Goal: Check status

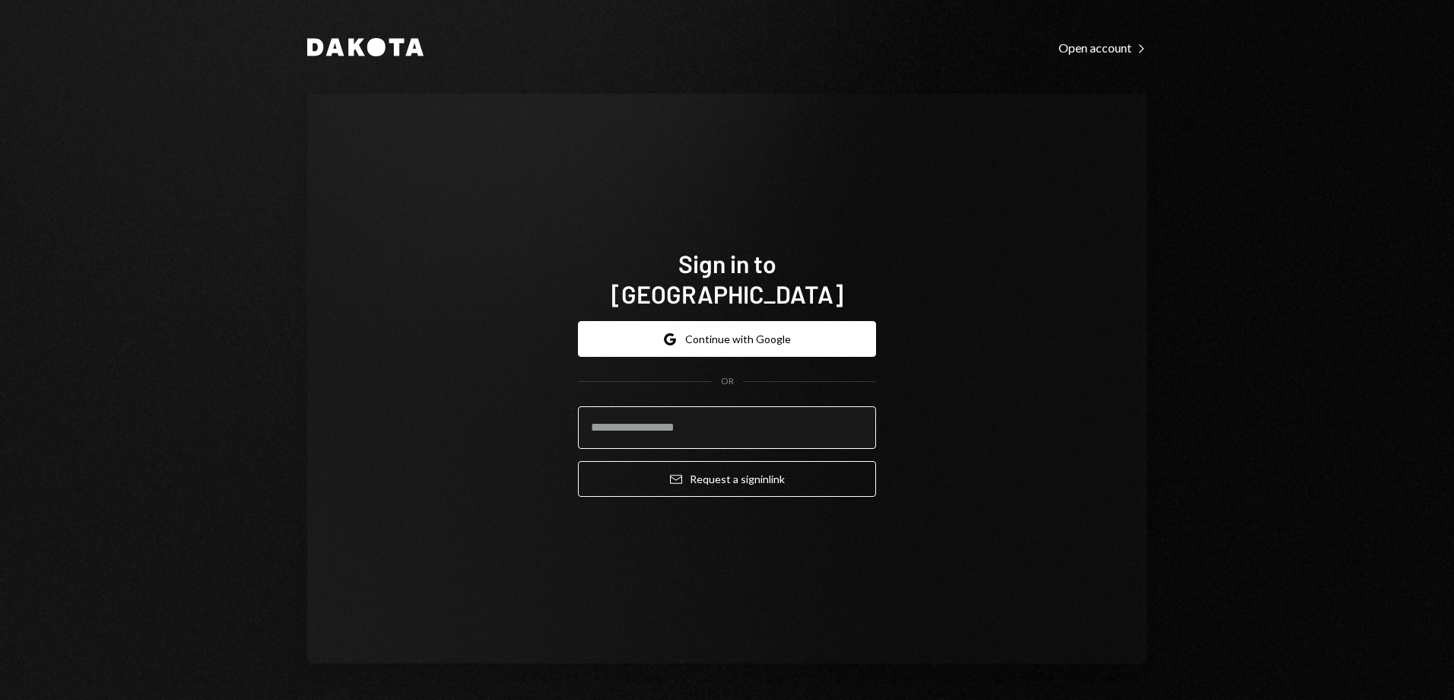
type input "**********"
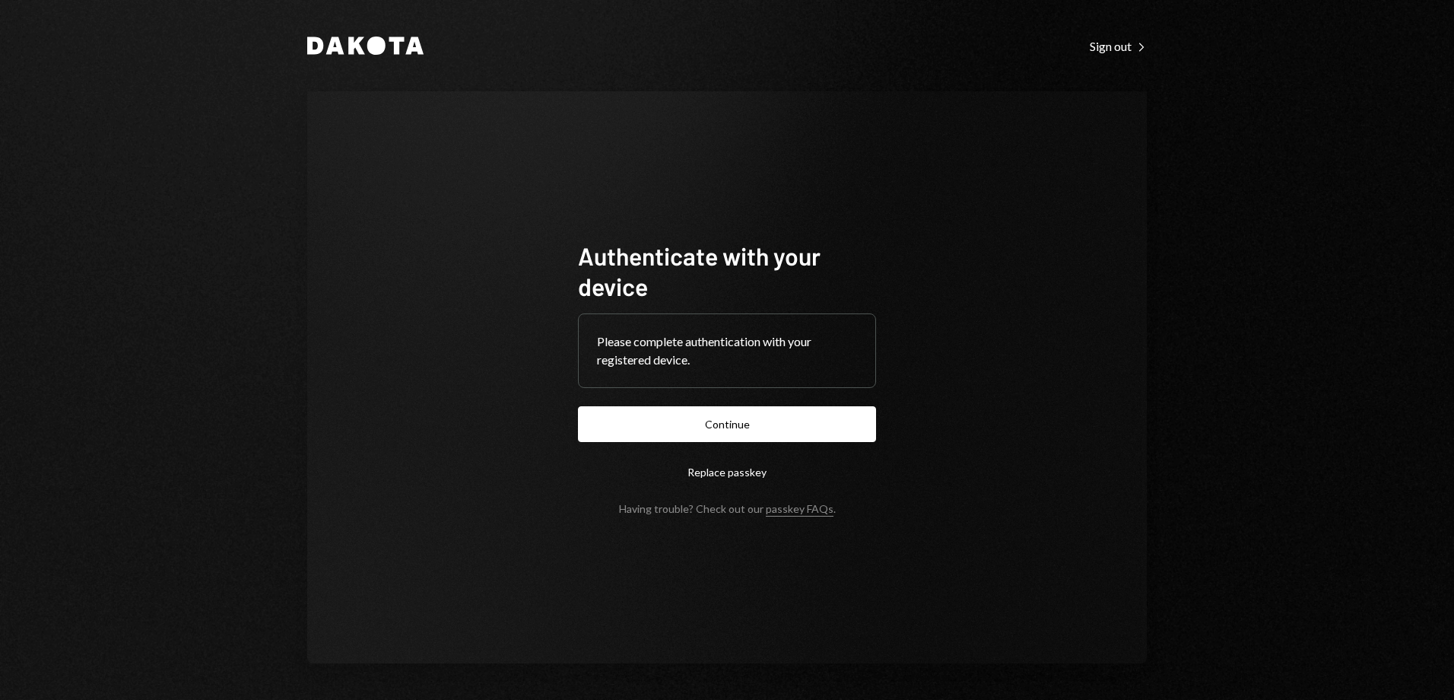
click at [777, 424] on button "Continue" at bounding box center [727, 424] width 298 height 36
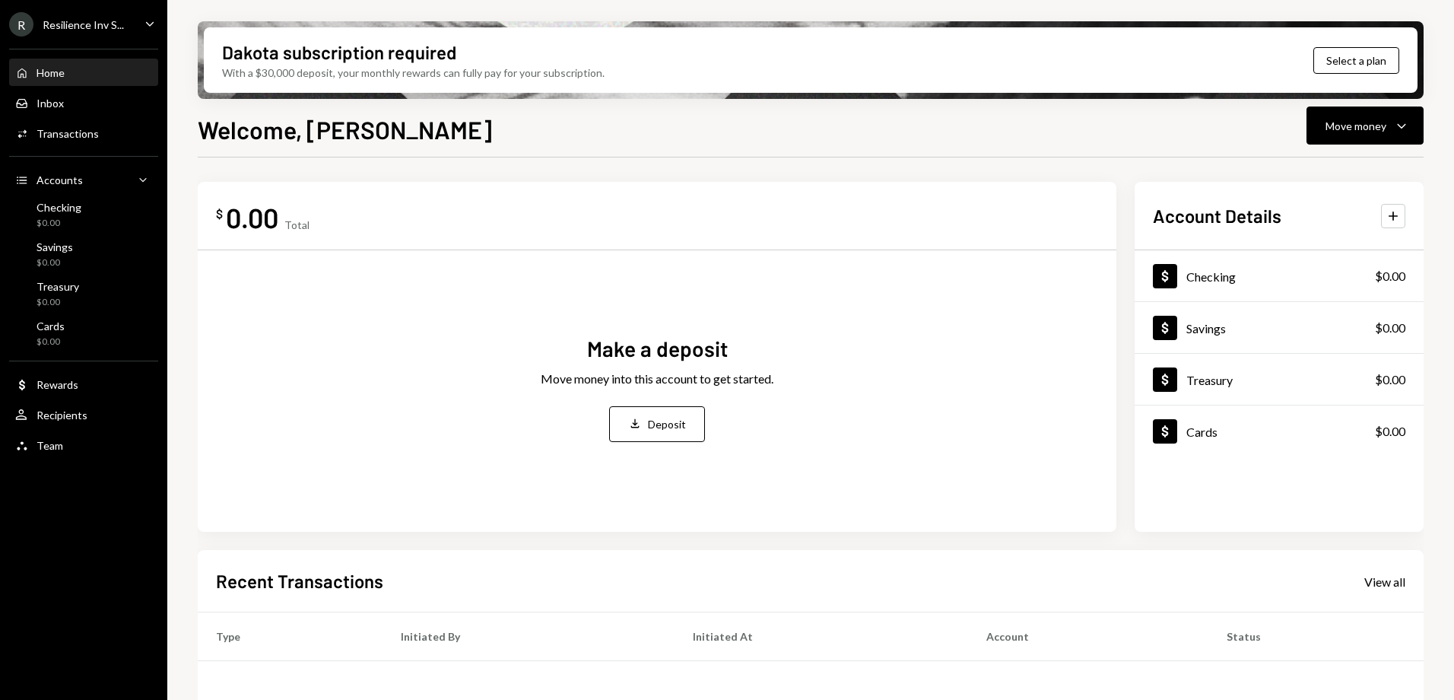
click at [142, 25] on icon "Caret Down" at bounding box center [149, 23] width 17 height 17
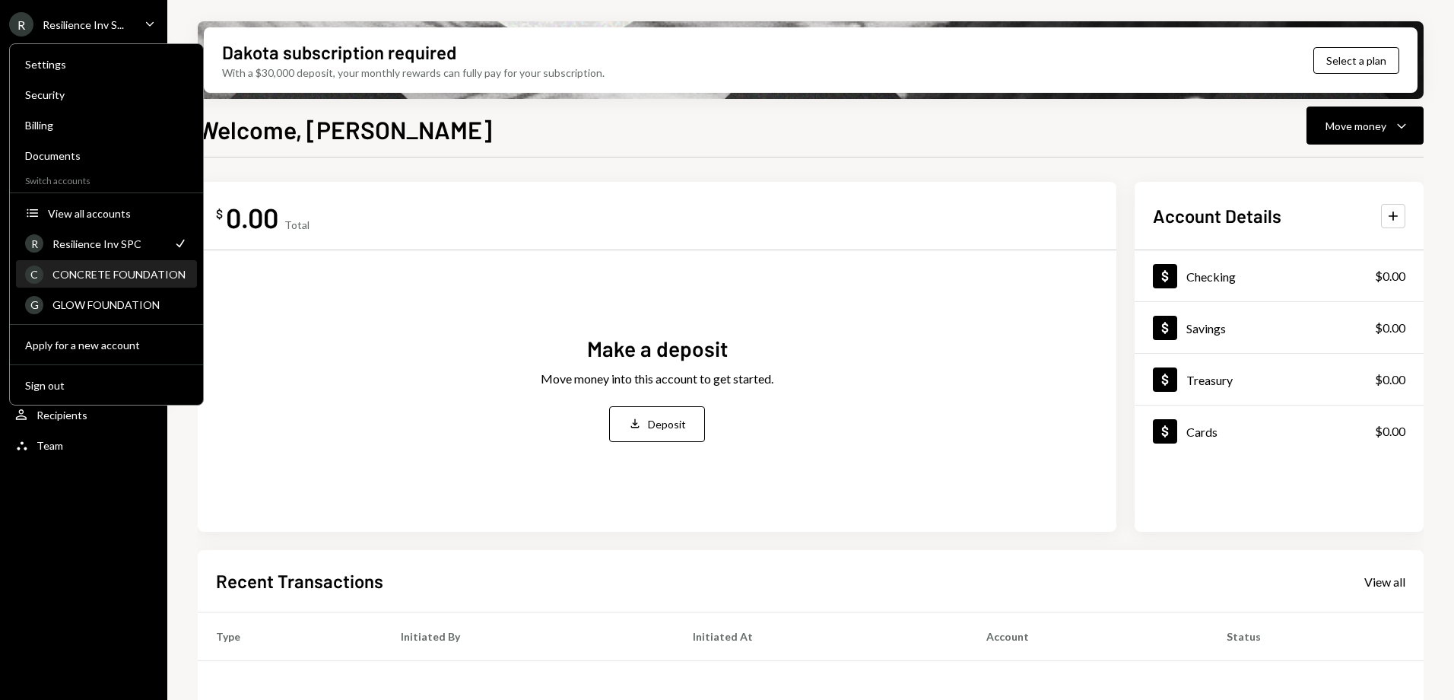
click at [120, 267] on div "C CONCRETE FOUNDATION" at bounding box center [106, 275] width 163 height 26
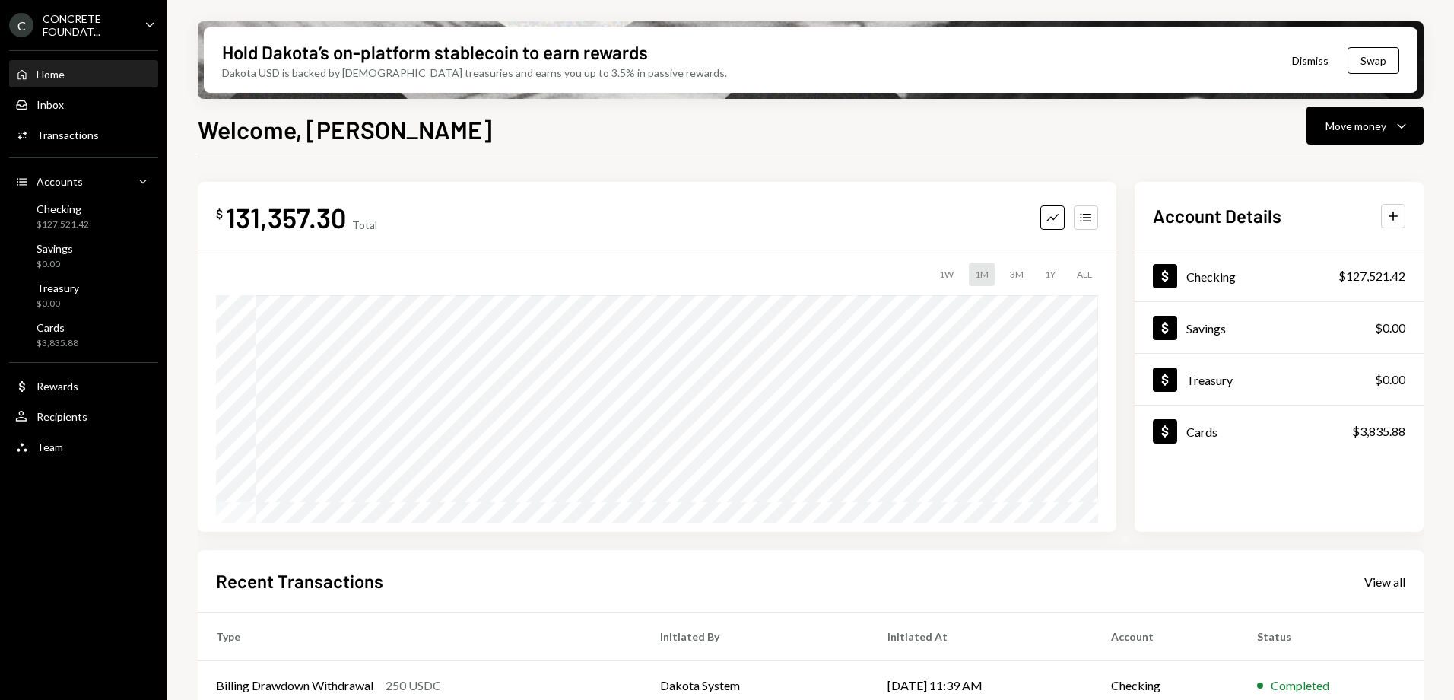
click at [55, 209] on div "Checking" at bounding box center [63, 208] width 52 height 13
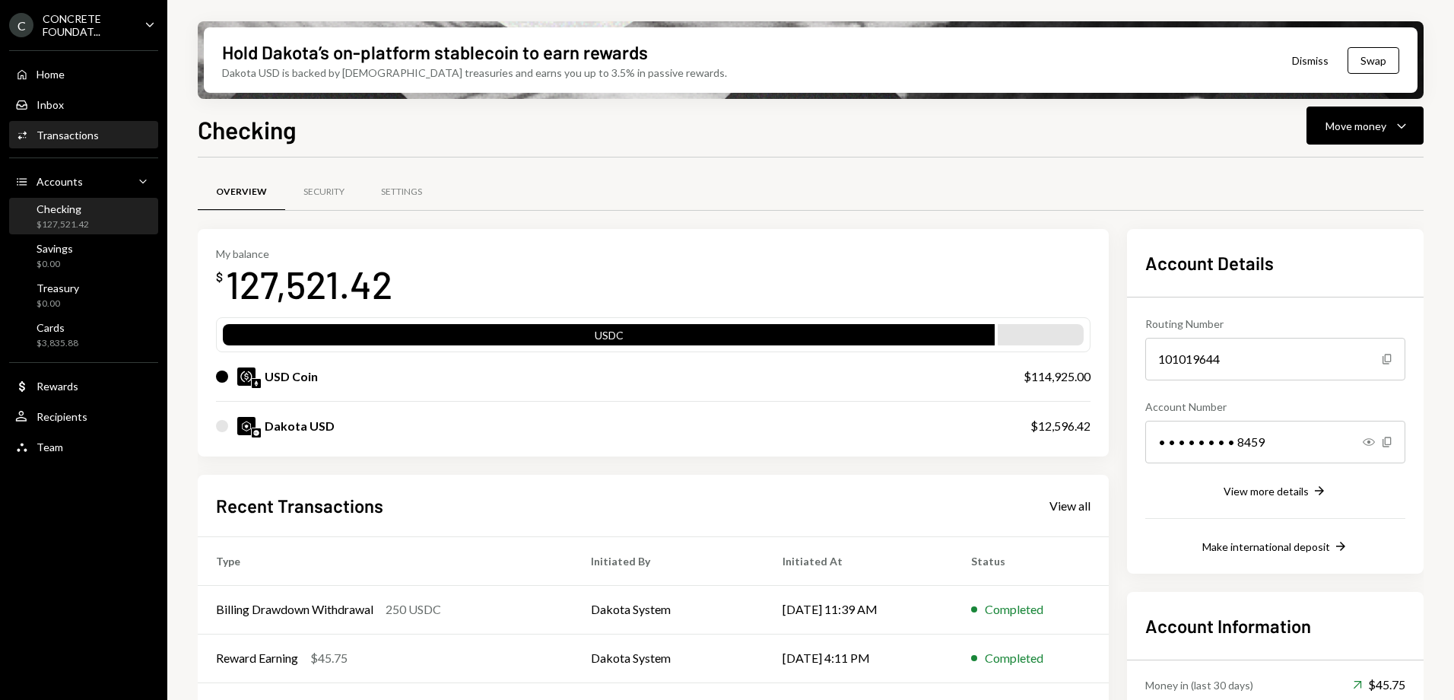
click at [73, 134] on div "Transactions" at bounding box center [68, 135] width 62 height 13
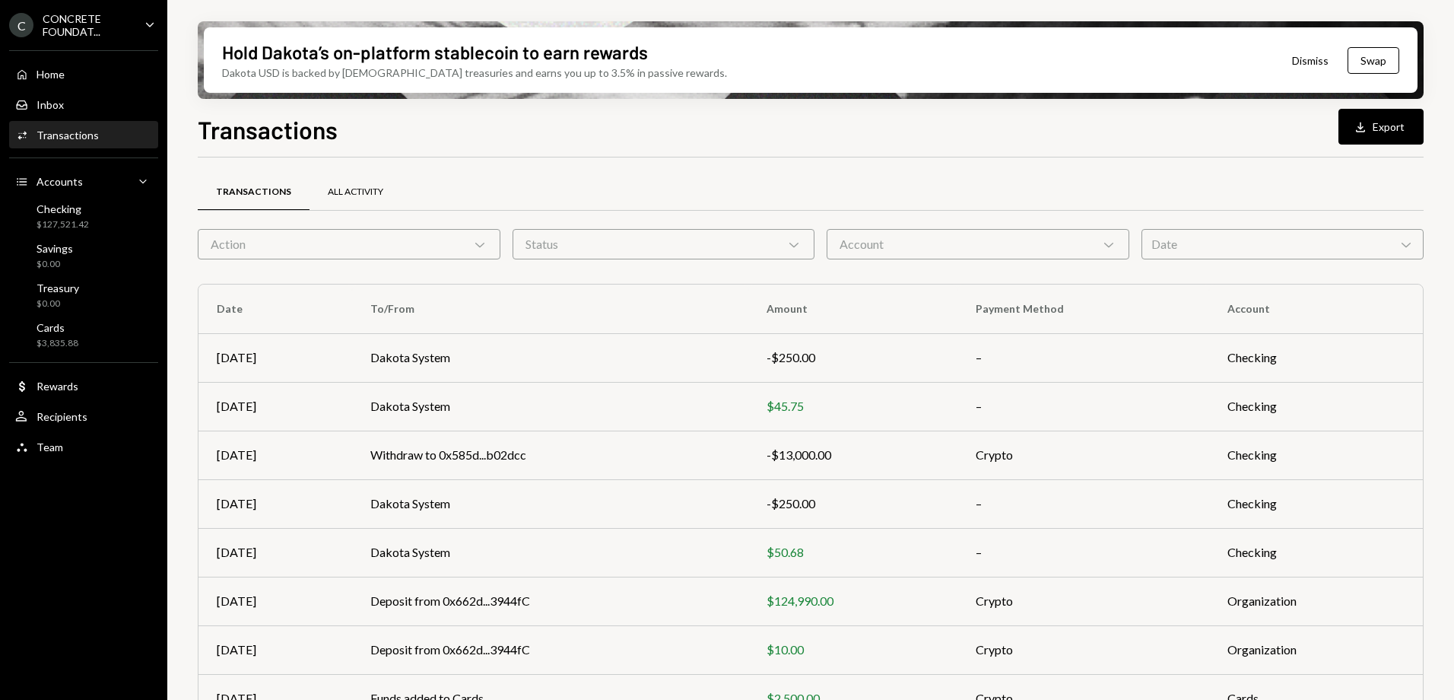
click at [353, 193] on div "All Activity" at bounding box center [356, 192] width 56 height 13
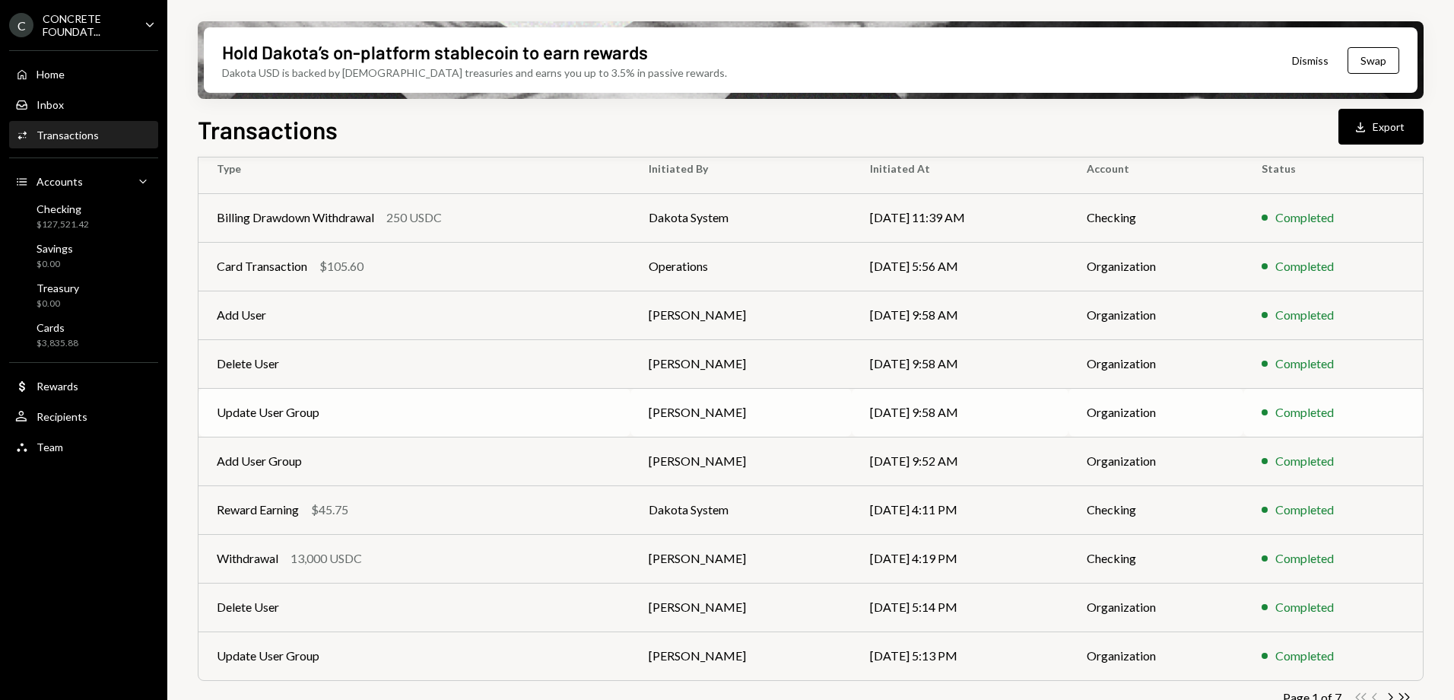
scroll to position [167, 0]
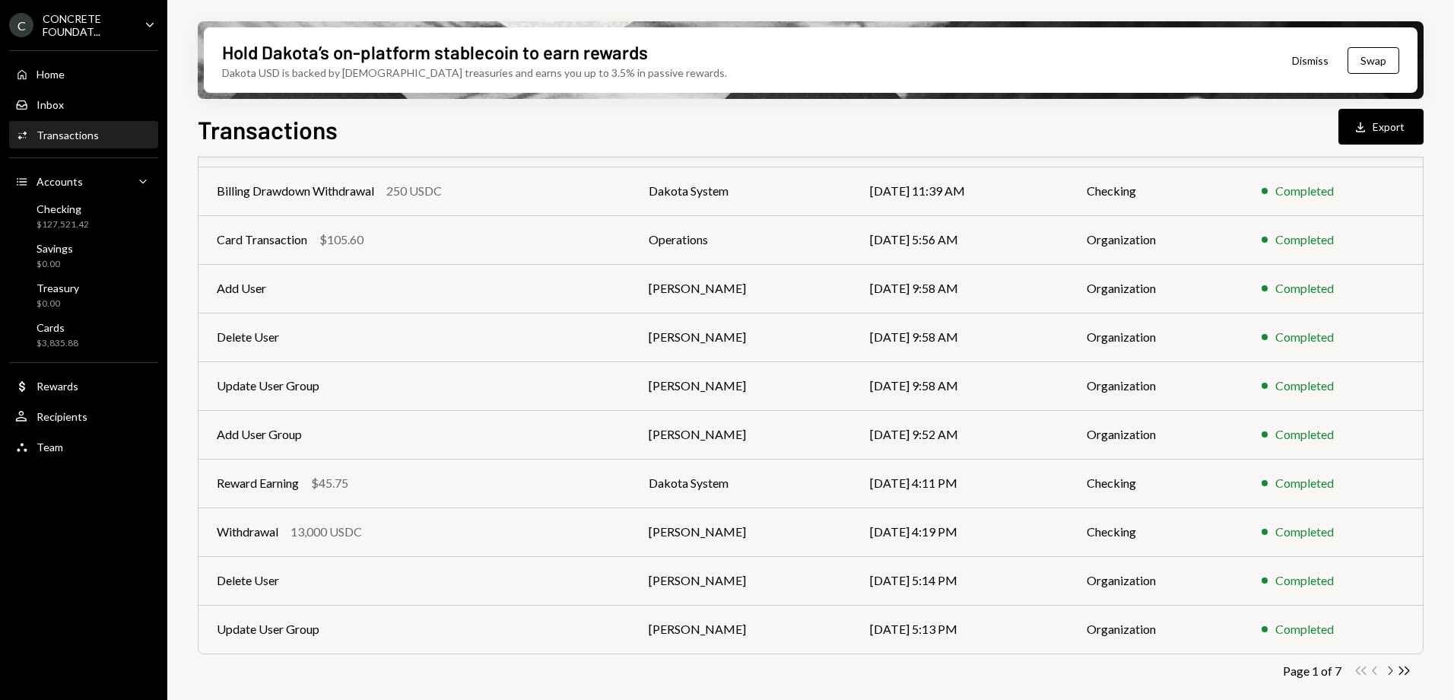
click at [1391, 672] on icon "button" at bounding box center [1391, 670] width 5 height 8
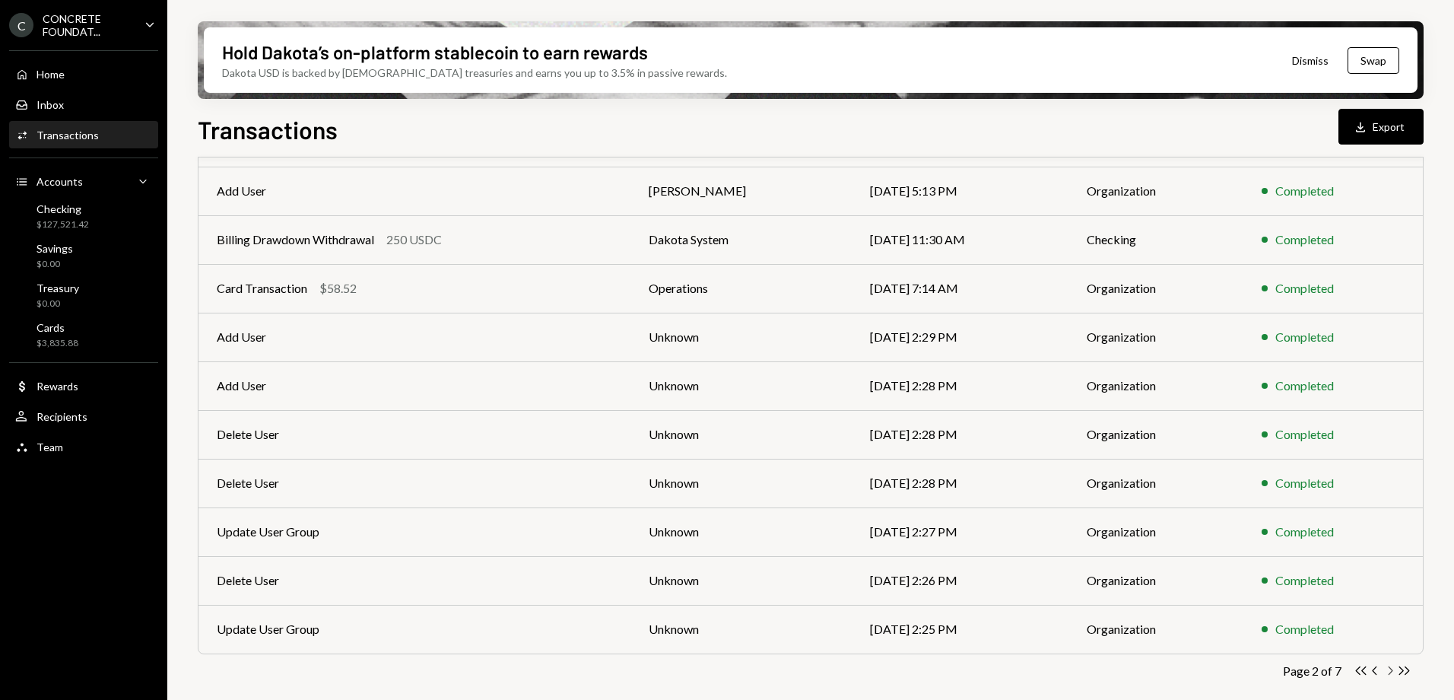
click at [1390, 673] on icon "button" at bounding box center [1391, 670] width 5 height 8
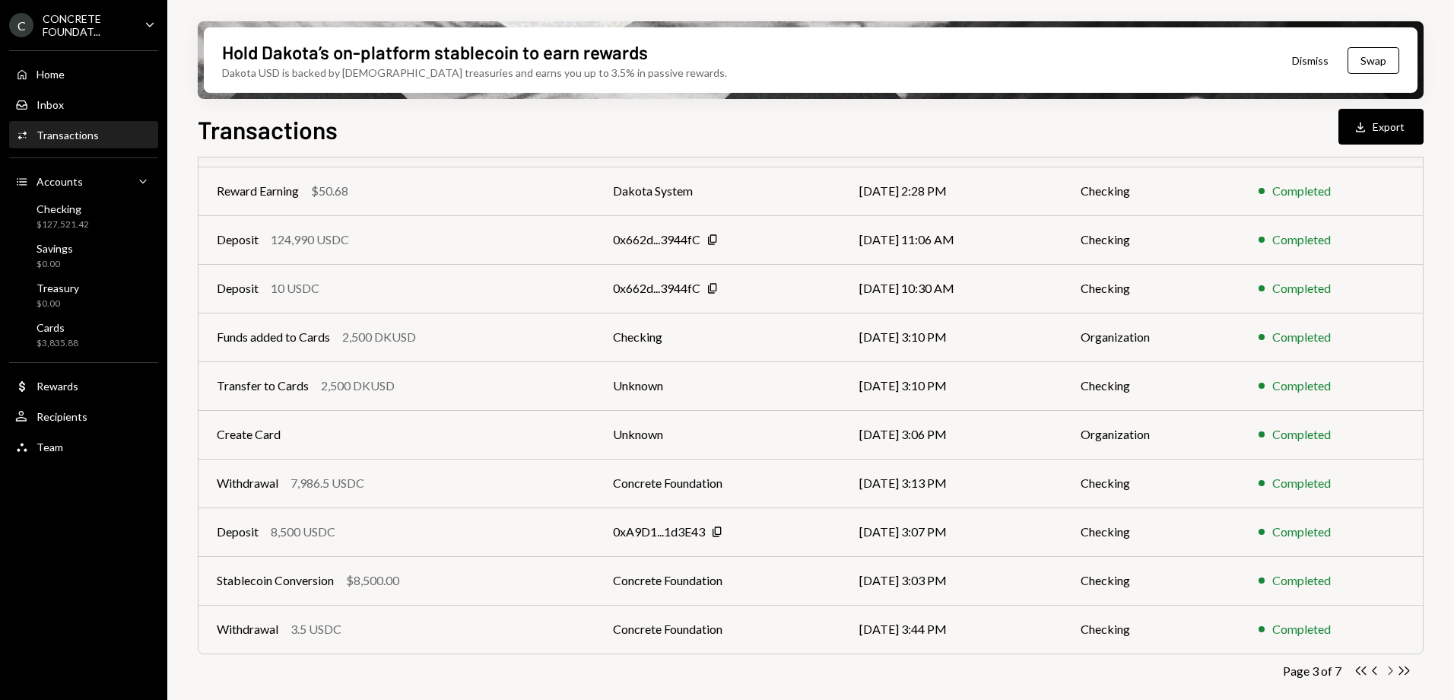
click at [1389, 671] on icon "Chevron Right" at bounding box center [1390, 670] width 14 height 14
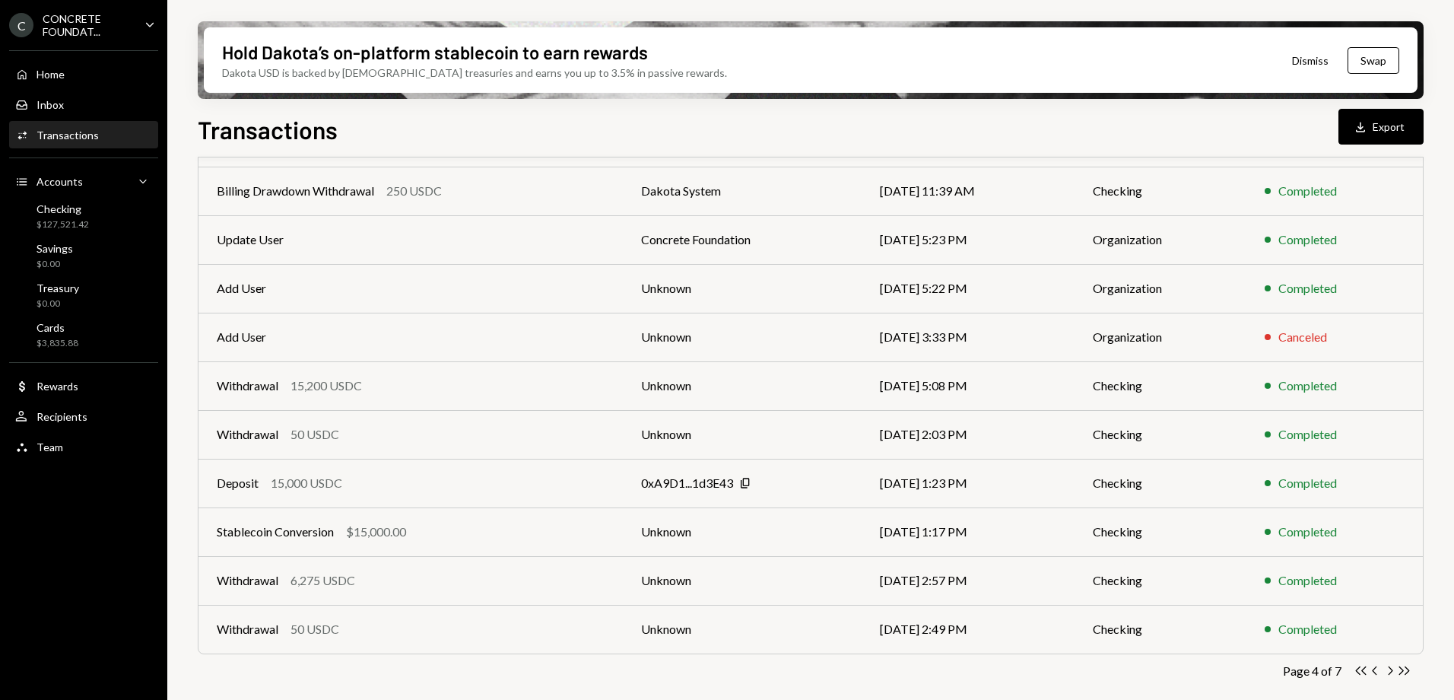
click at [116, 24] on div "CONCRETE FOUNDAT..." at bounding box center [88, 25] width 90 height 26
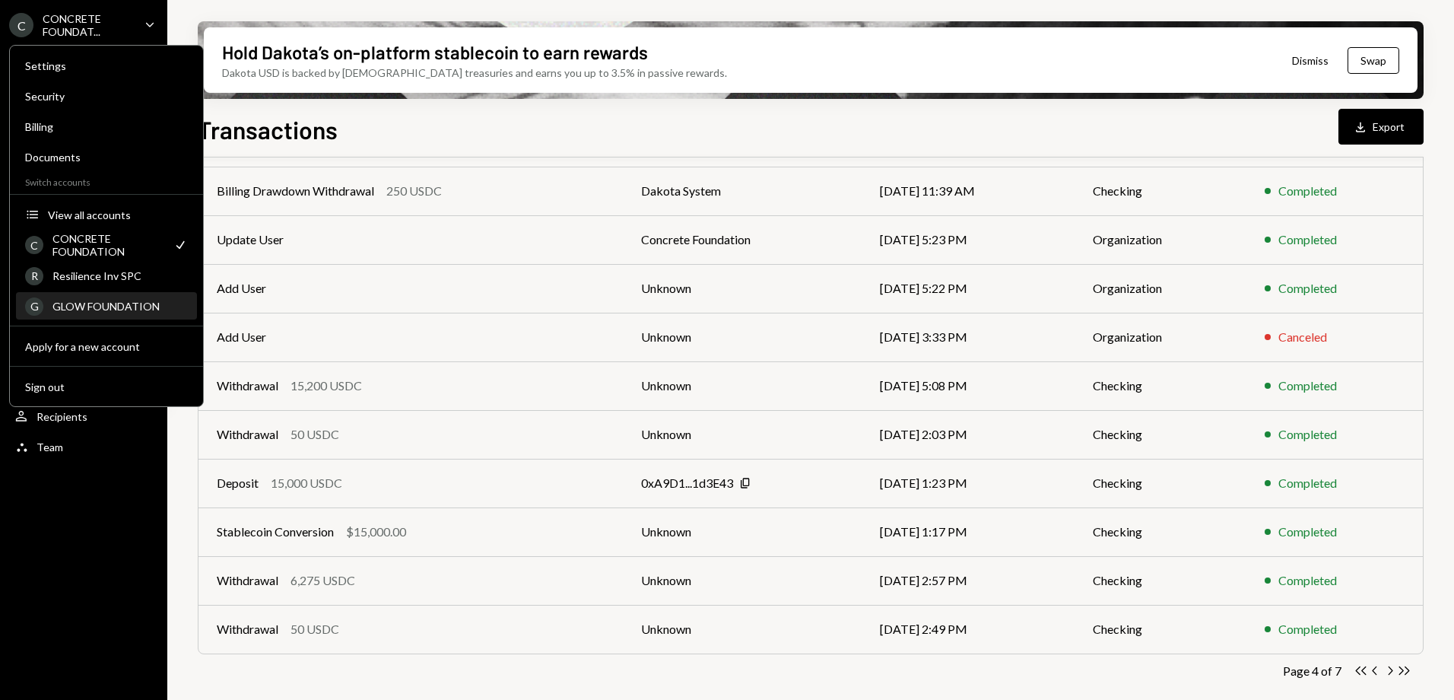
click at [113, 304] on div "GLOW FOUNDATION" at bounding box center [119, 306] width 135 height 13
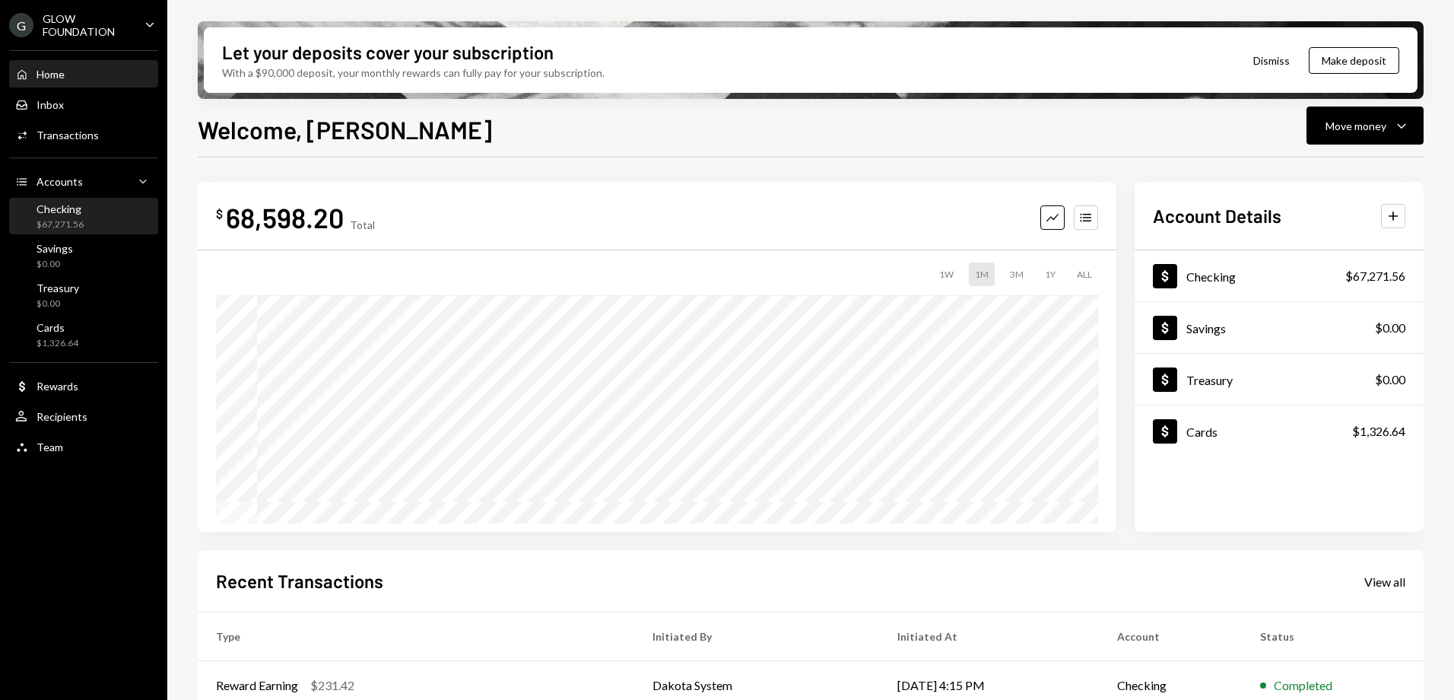
click at [72, 215] on div "Checking $67,271.56" at bounding box center [60, 216] width 47 height 29
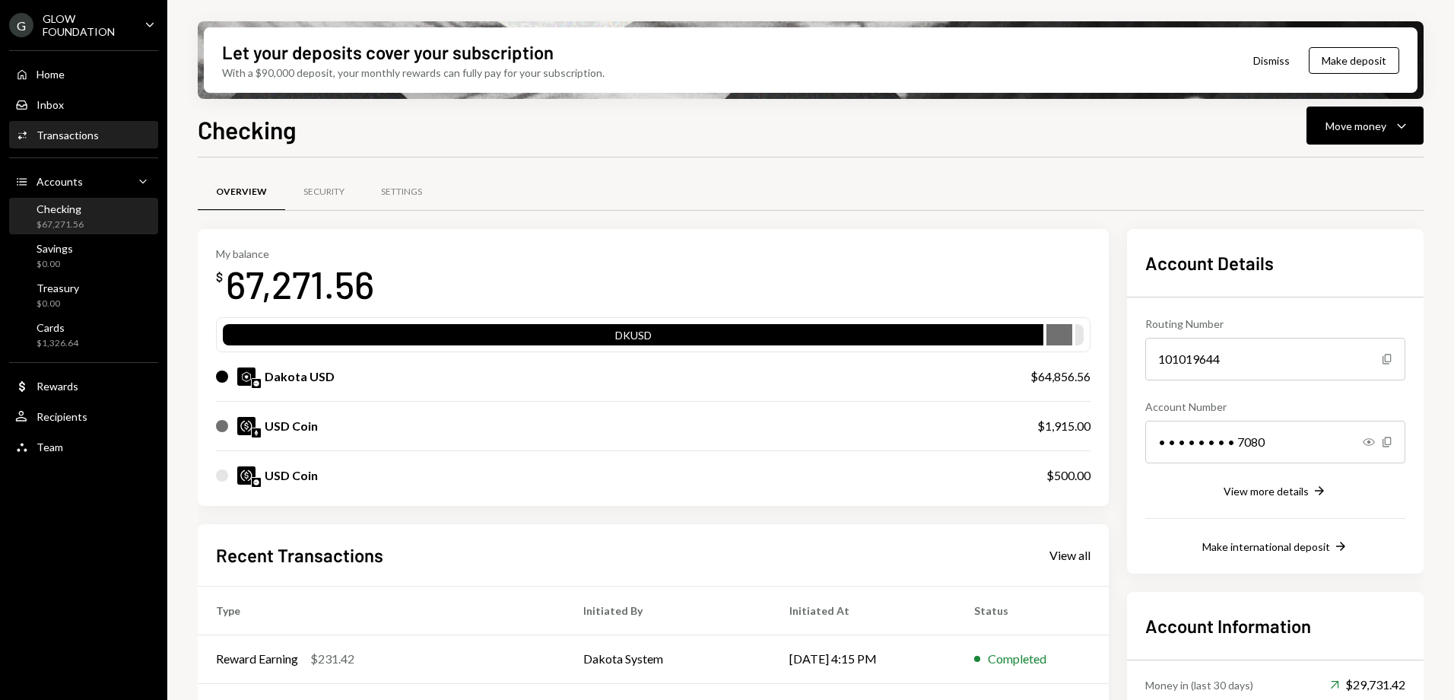
click at [68, 135] on div "Transactions" at bounding box center [68, 135] width 62 height 13
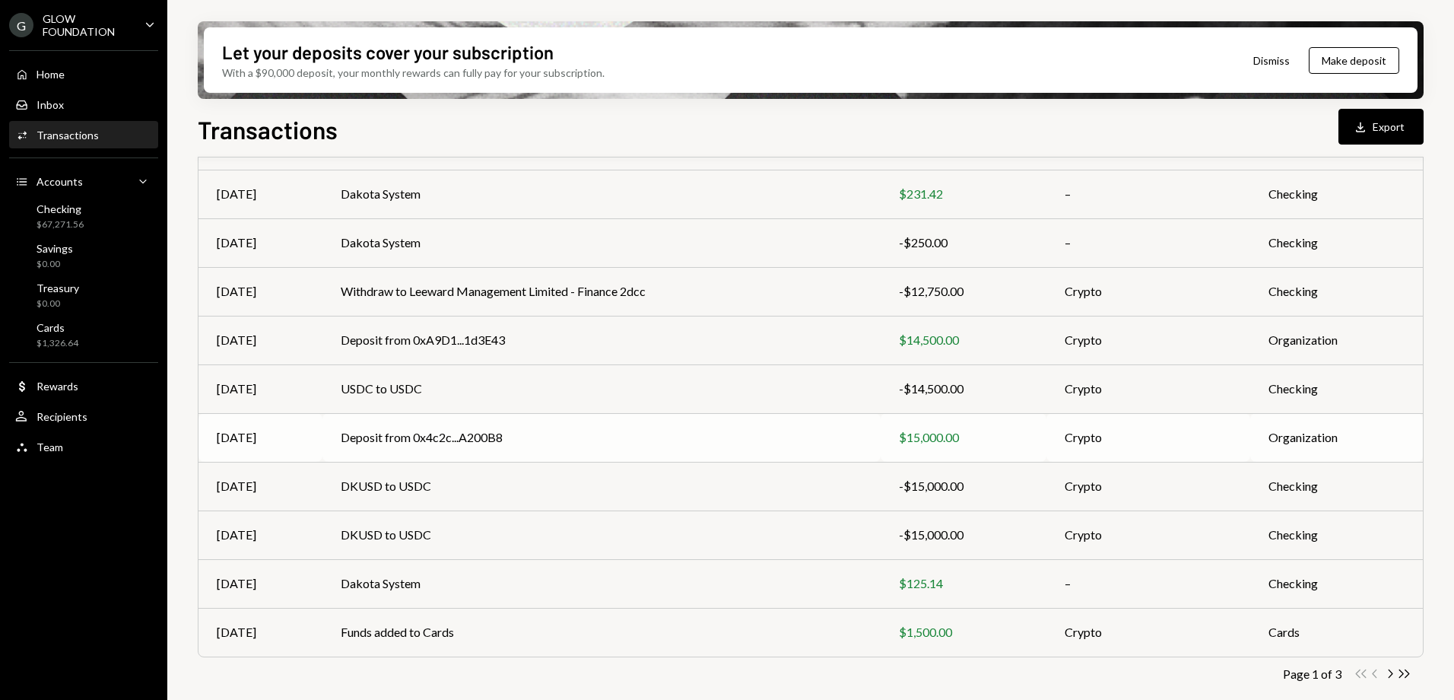
scroll to position [167, 0]
click at [1391, 668] on icon "button" at bounding box center [1391, 670] width 5 height 8
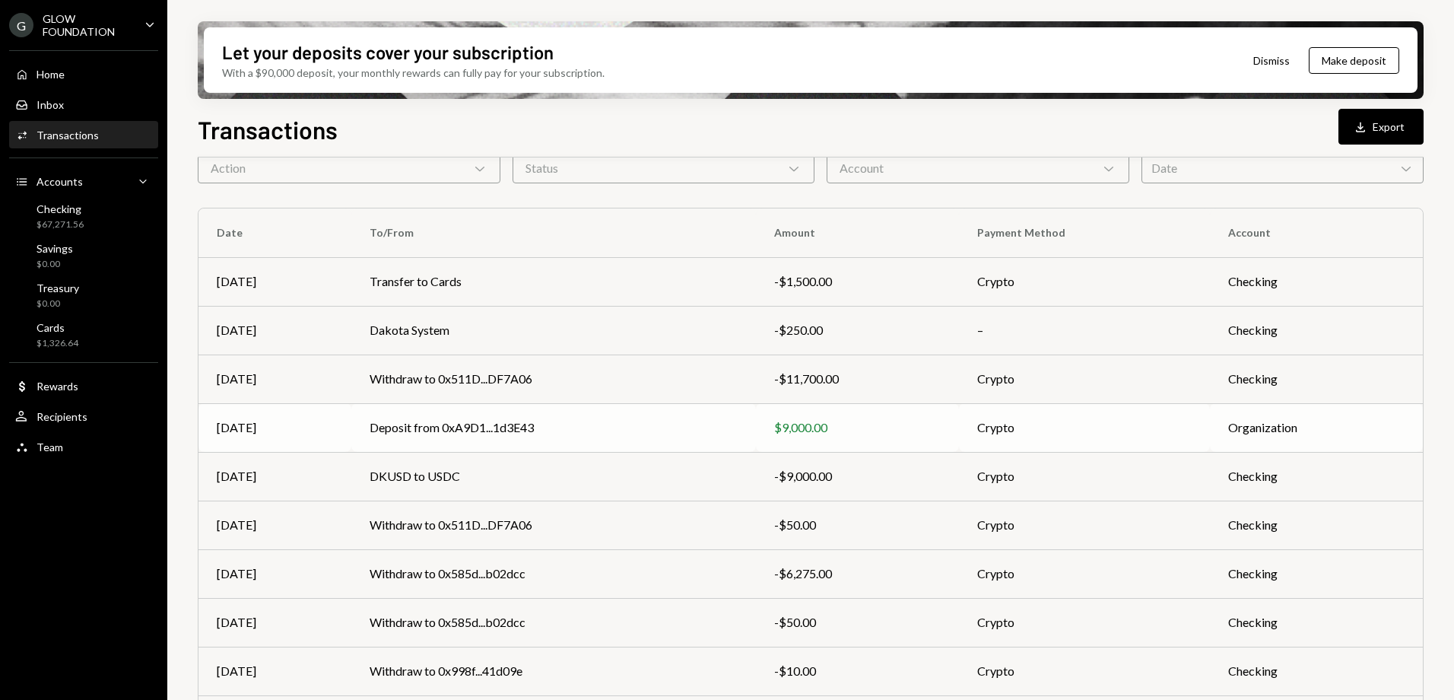
scroll to position [152, 0]
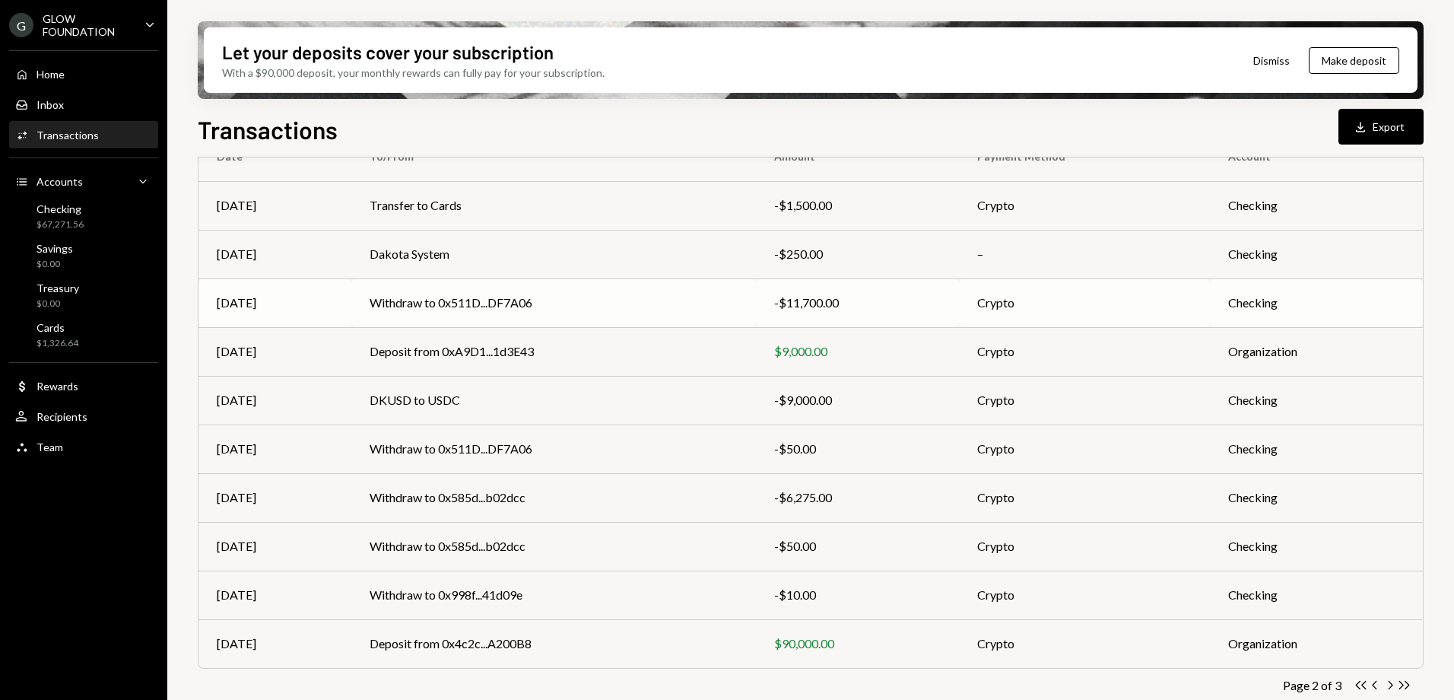
click at [537, 300] on td "Withdraw to 0x511D...DF7A06" at bounding box center [553, 302] width 404 height 49
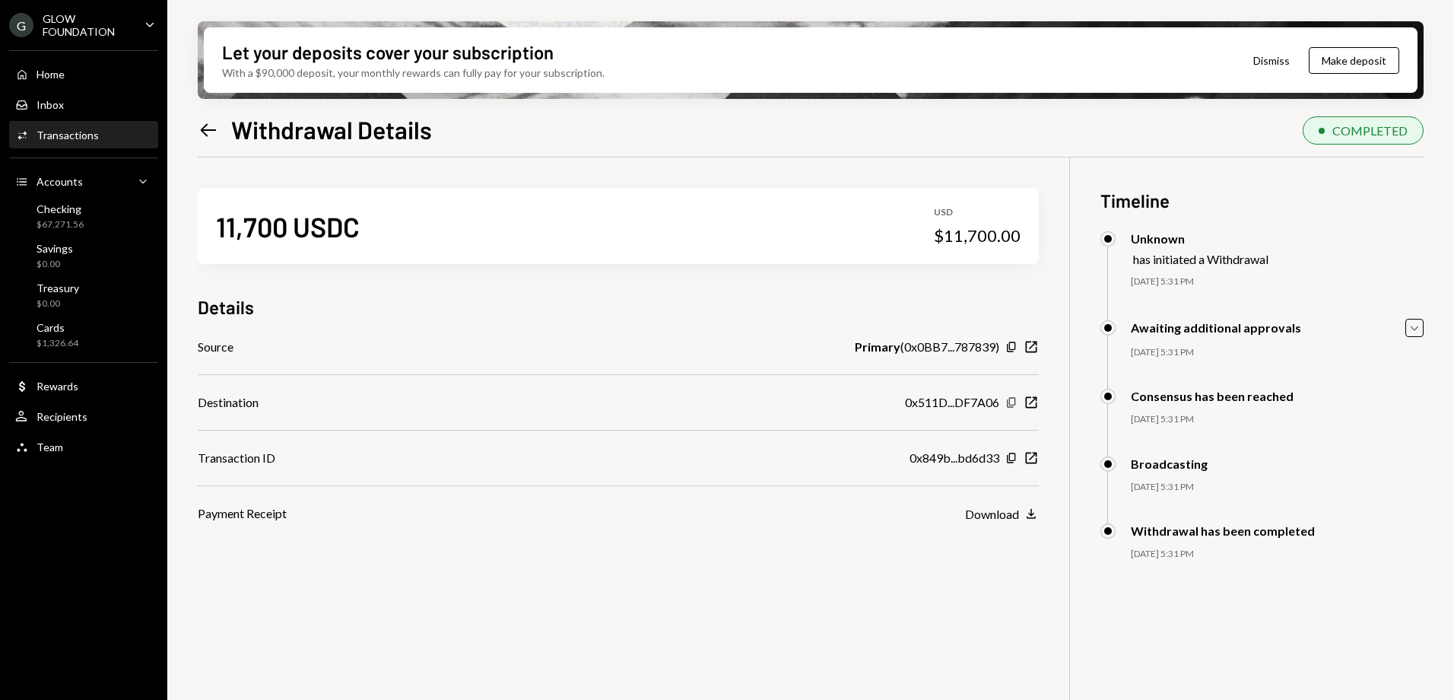
click at [1011, 401] on icon "Copy" at bounding box center [1012, 402] width 12 height 12
